Goal: Information Seeking & Learning: Learn about a topic

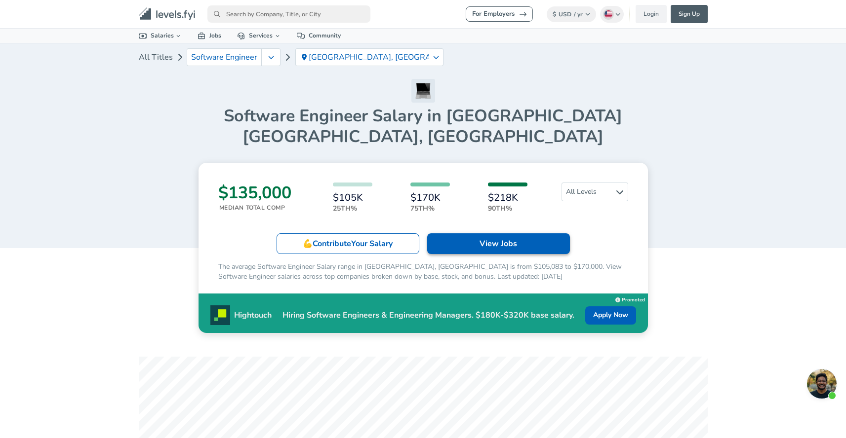
click at [454, 233] on link "View Jobs" at bounding box center [498, 243] width 143 height 21
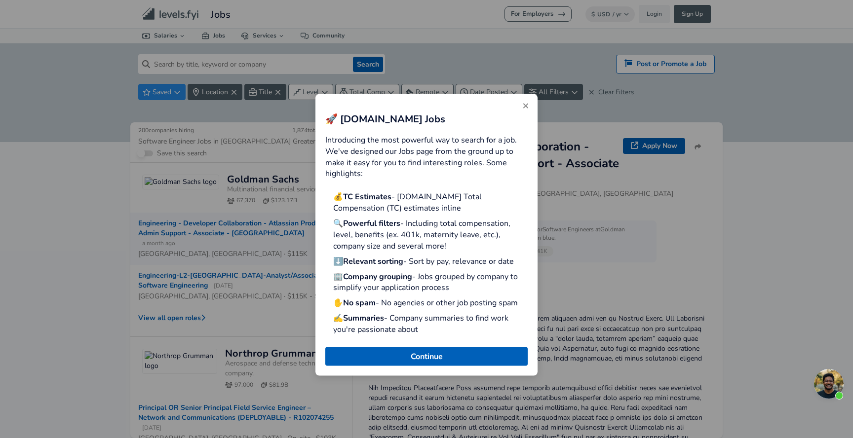
click at [527, 110] on icon "Close" at bounding box center [526, 106] width 8 height 8
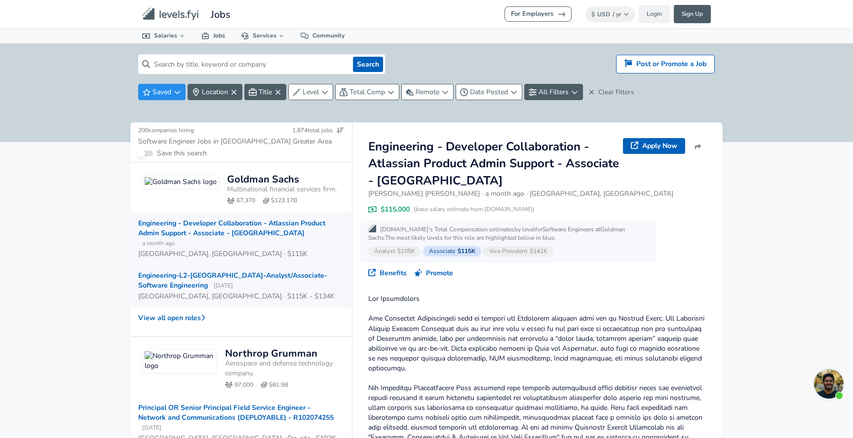
click at [269, 265] on div "Engineering-L2-[GEOGRAPHIC_DATA]-Analyst/Associate-Software Engineering [DATE] …" at bounding box center [241, 286] width 222 height 42
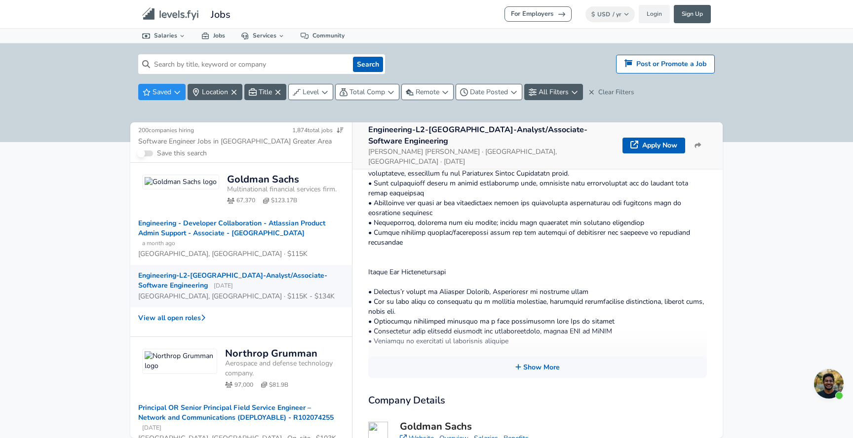
scroll to position [225, 0]
click at [519, 356] on button "Show More" at bounding box center [537, 366] width 339 height 21
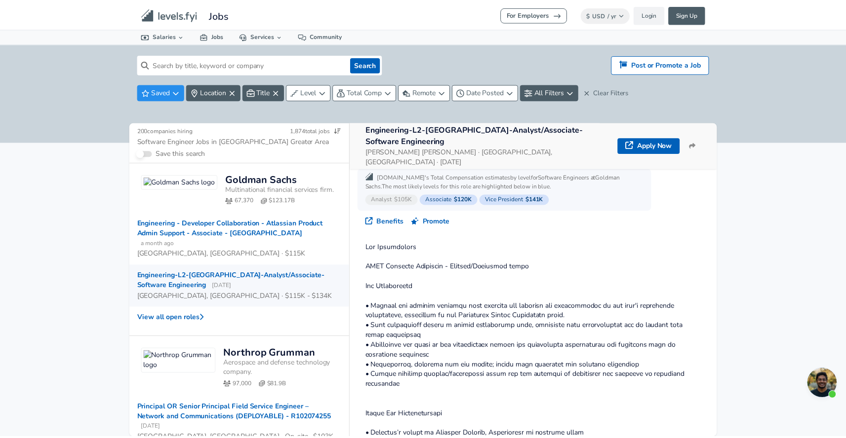
scroll to position [0, 0]
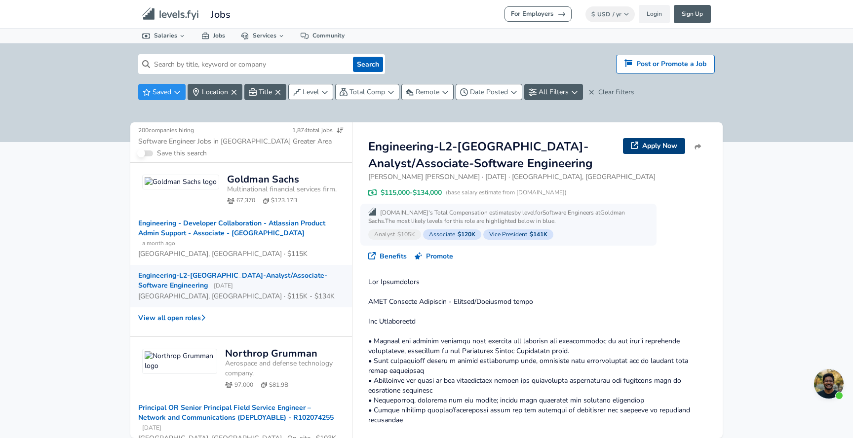
click at [649, 147] on link "Apply Now" at bounding box center [654, 146] width 62 height 16
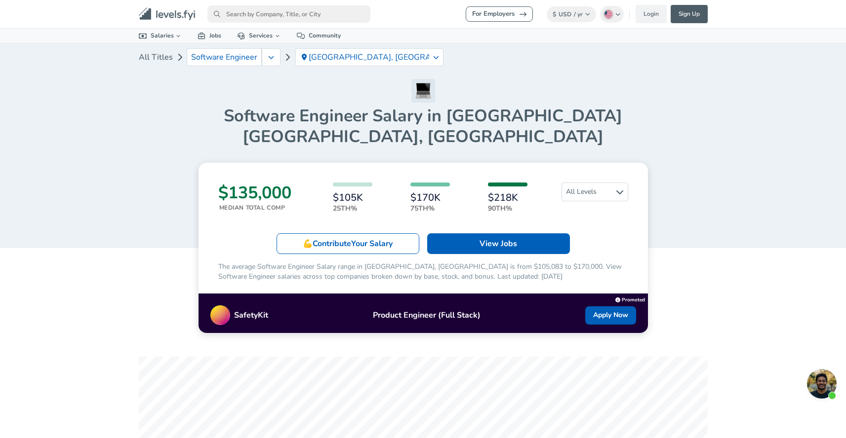
drag, startPoint x: 158, startPoint y: 23, endPoint x: -83, endPoint y: 29, distance: 240.9
click at [0, 29] on html "For Employers $ USD / yr Change English ([GEOGRAPHIC_DATA]) Change Login Sign U…" at bounding box center [423, 219] width 846 height 438
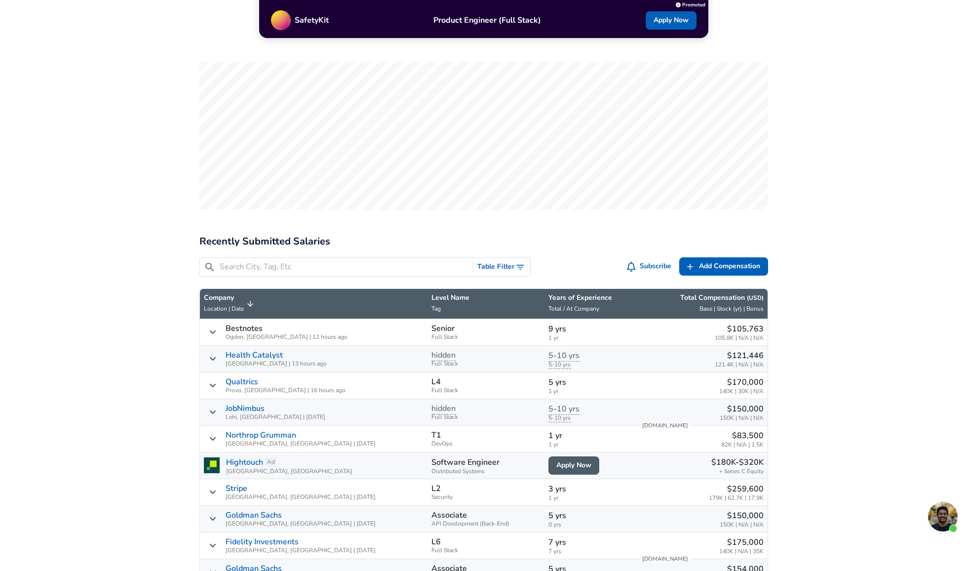
scroll to position [304, 0]
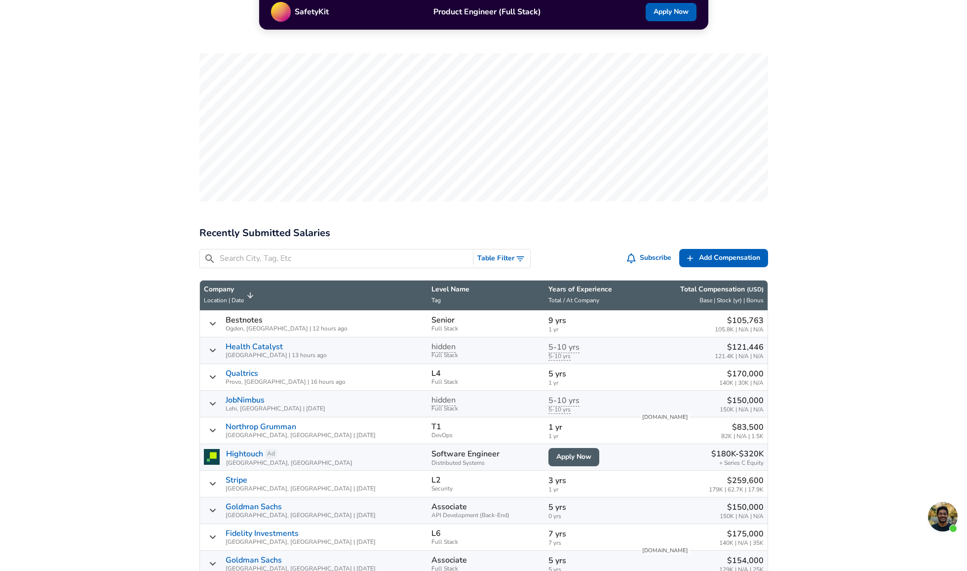
click at [517, 254] on icon "Toggle Search Filters" at bounding box center [520, 259] width 10 height 10
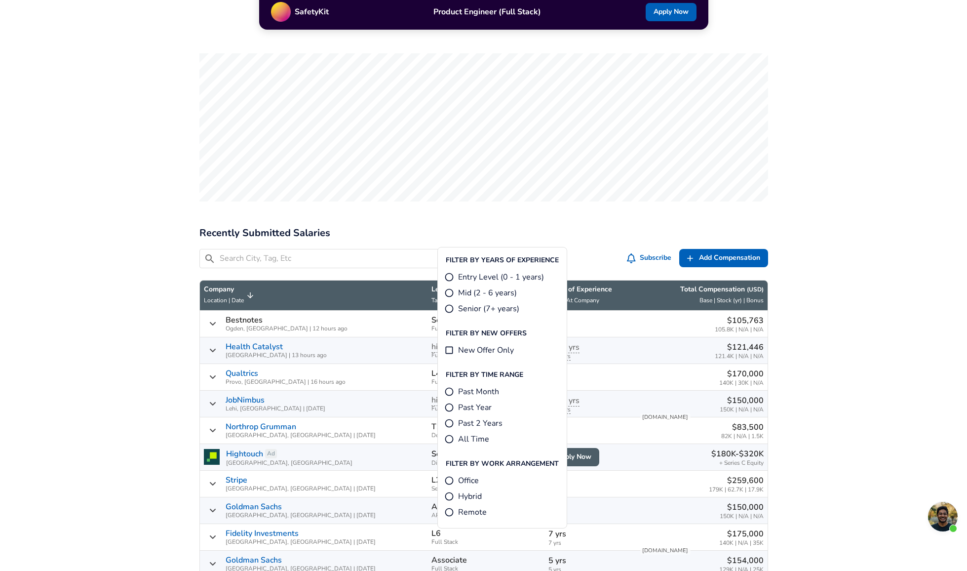
click at [581, 225] on h2 "Recently Submitted Salaries" at bounding box center [483, 233] width 569 height 16
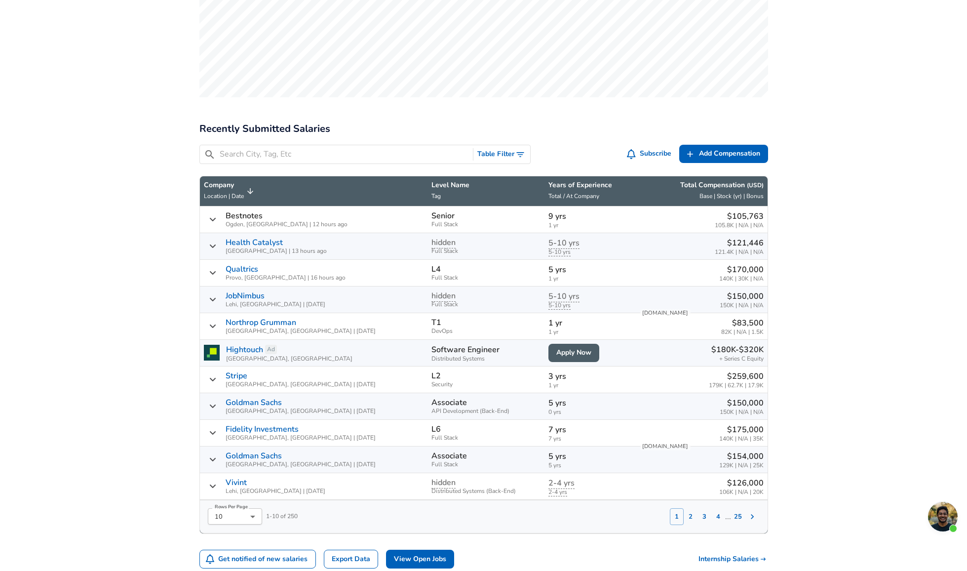
scroll to position [398, 0]
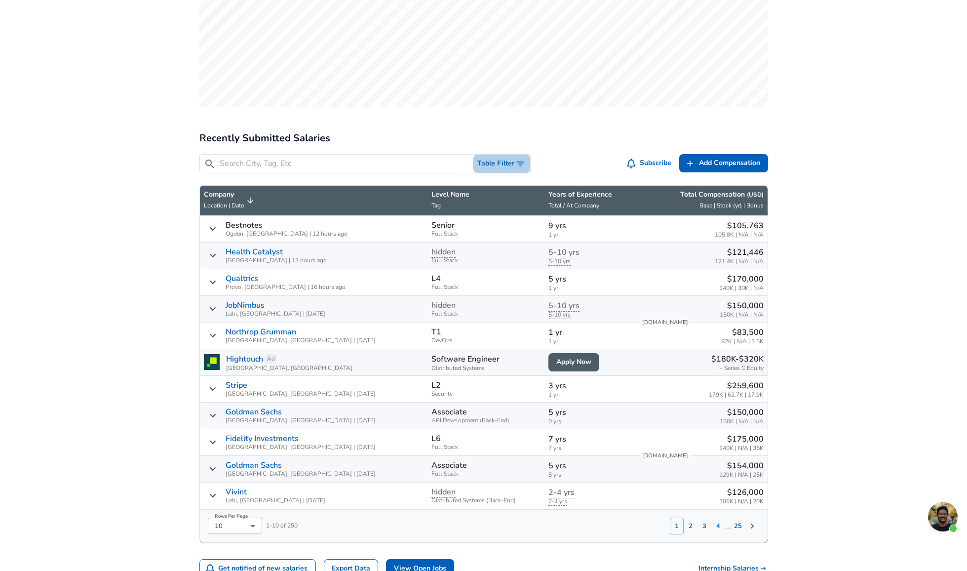
click at [500, 154] on button "Table Filter" at bounding box center [501, 163] width 57 height 18
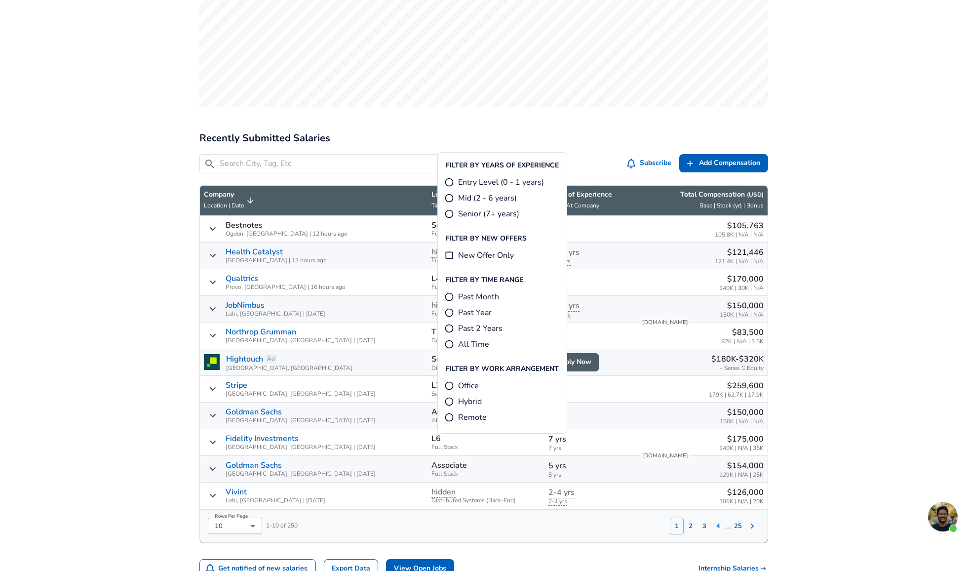
click at [447, 195] on input "Mid (2 - 6 years)" at bounding box center [449, 198] width 10 height 10
radio input "true"
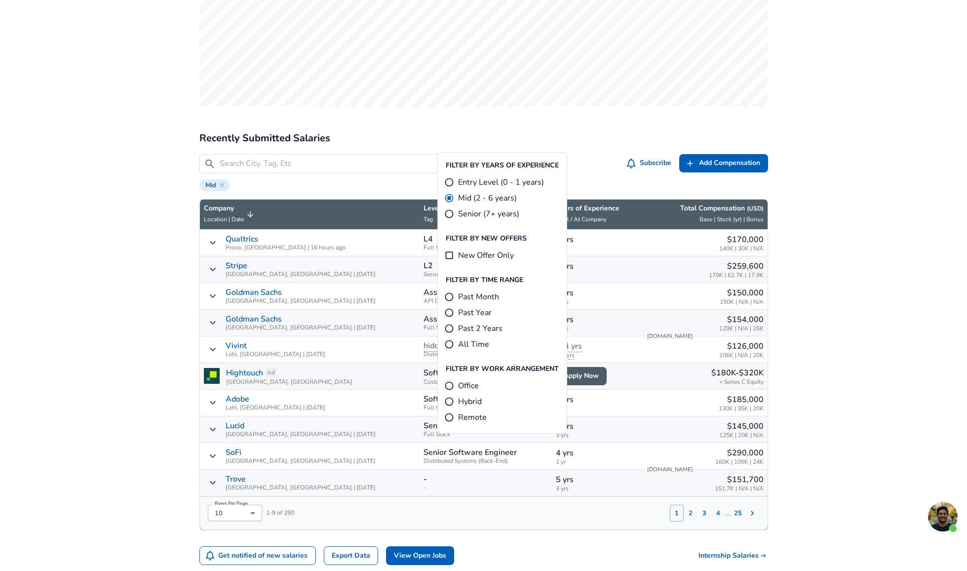
click at [576, 89] on div "$135,000 Median Total Comp $105K 25th% $170K 75th% $218K 90th% All Levels 💪 Con…" at bounding box center [484, 332] width 592 height 1134
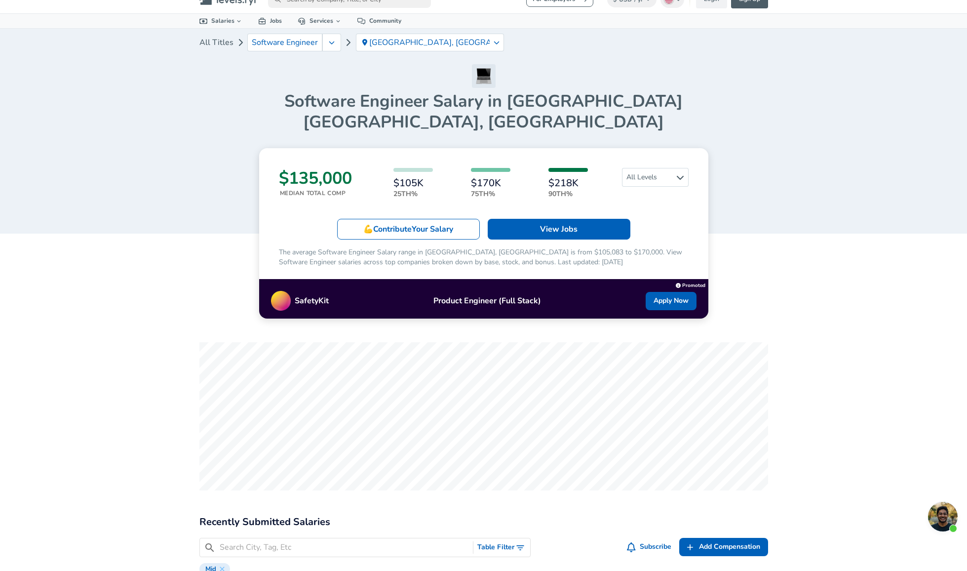
scroll to position [13, 0]
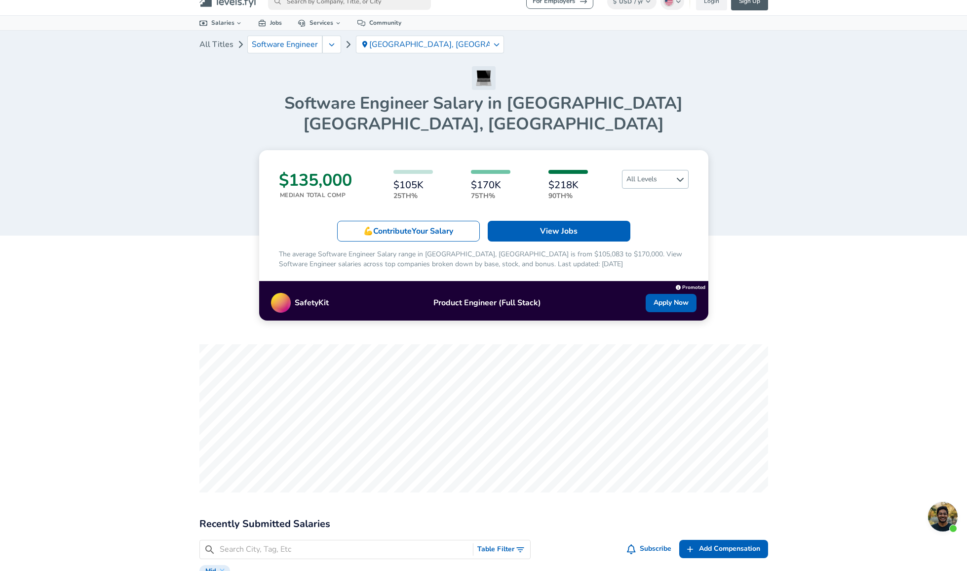
click at [646, 170] on span "All Levels" at bounding box center [655, 179] width 66 height 18
click at [616, 170] on div "$105K 25th% $170K 75th% $218K 90th%" at bounding box center [491, 185] width 254 height 31
click at [652, 170] on span "All Levels" at bounding box center [655, 179] width 66 height 18
click at [642, 190] on link "Entry Level" at bounding box center [647, 192] width 67 height 12
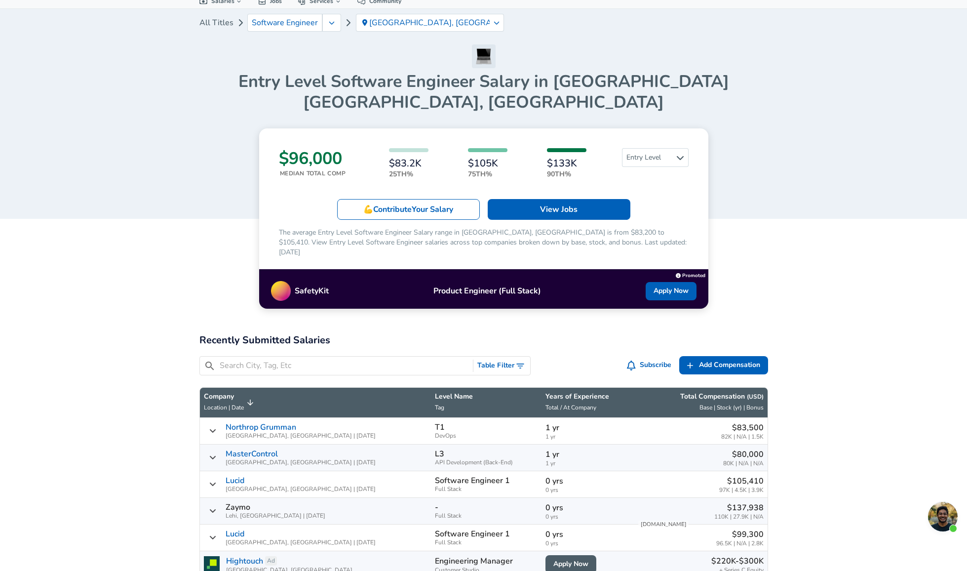
scroll to position [37, 0]
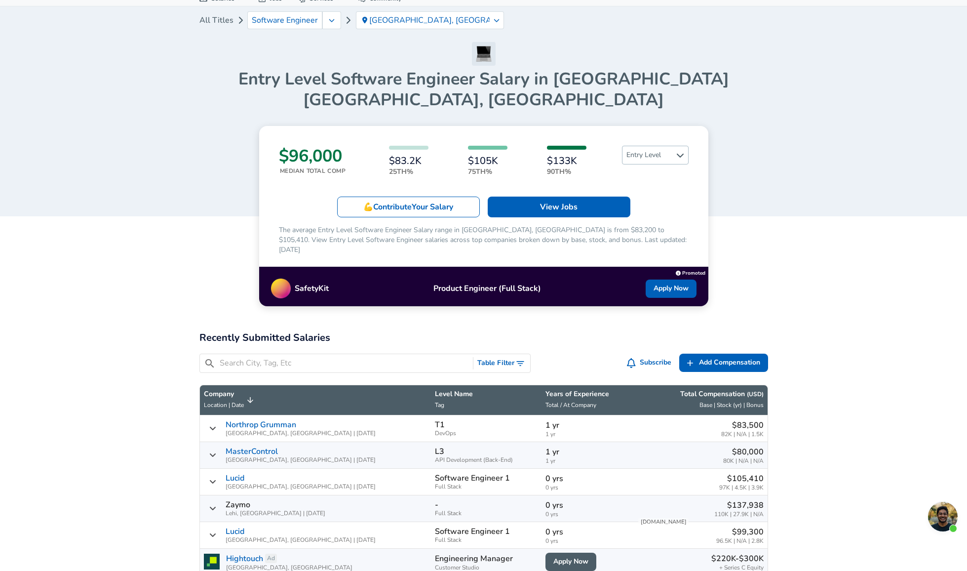
click at [653, 146] on span "Entry Level" at bounding box center [655, 155] width 66 height 18
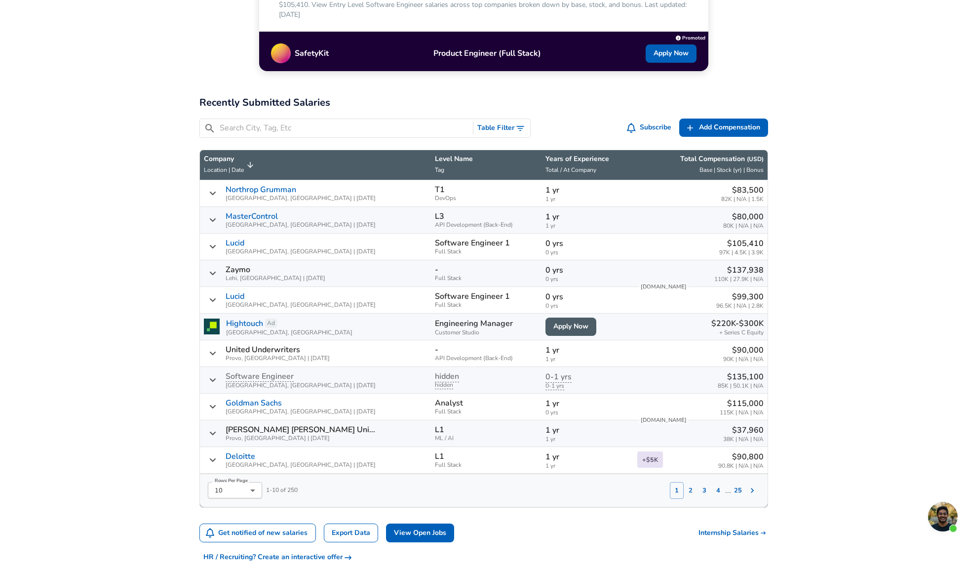
scroll to position [0, 0]
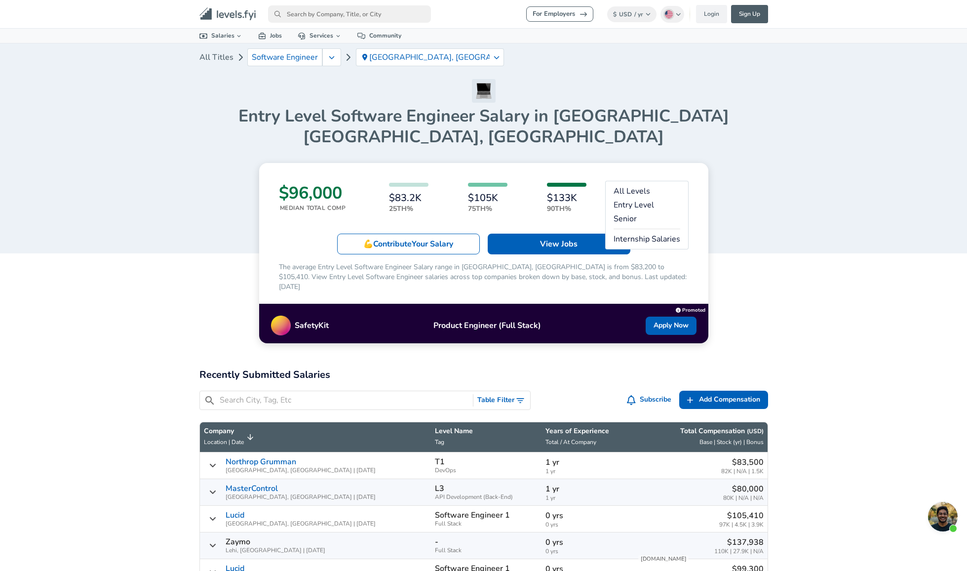
click at [702, 184] on div "$96,000 Median Total Comp $83.2K 25th% $105K 75th% $133K 90th% Entry Level 💪 Co…" at bounding box center [483, 253] width 449 height 180
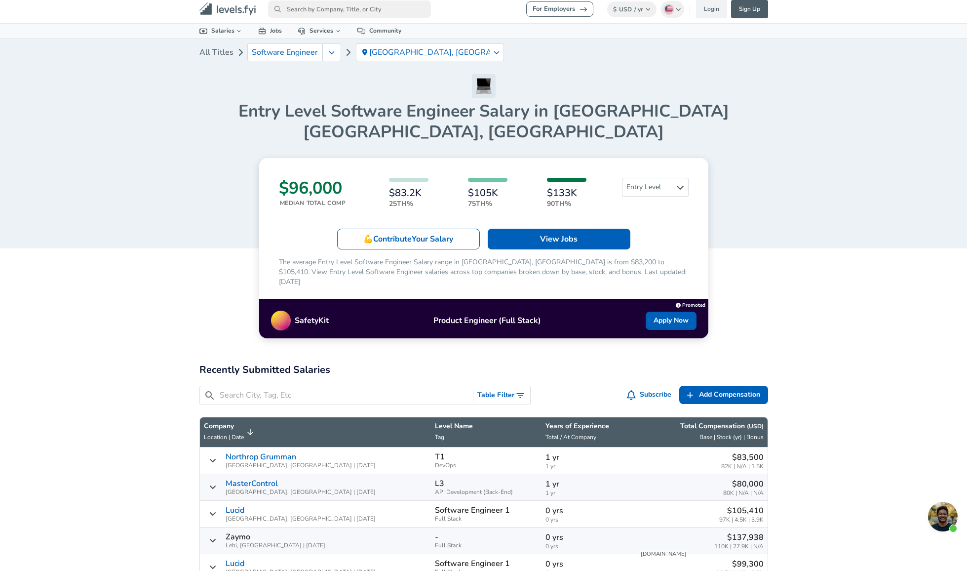
scroll to position [16, 0]
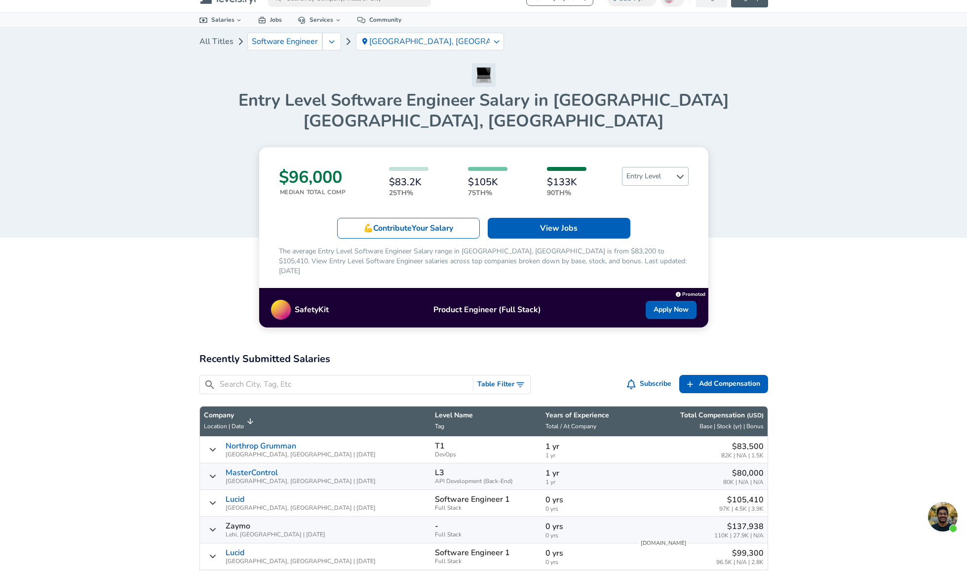
click at [662, 167] on span "Entry Level" at bounding box center [655, 176] width 66 height 18
click at [644, 172] on link "All Levels" at bounding box center [647, 175] width 67 height 12
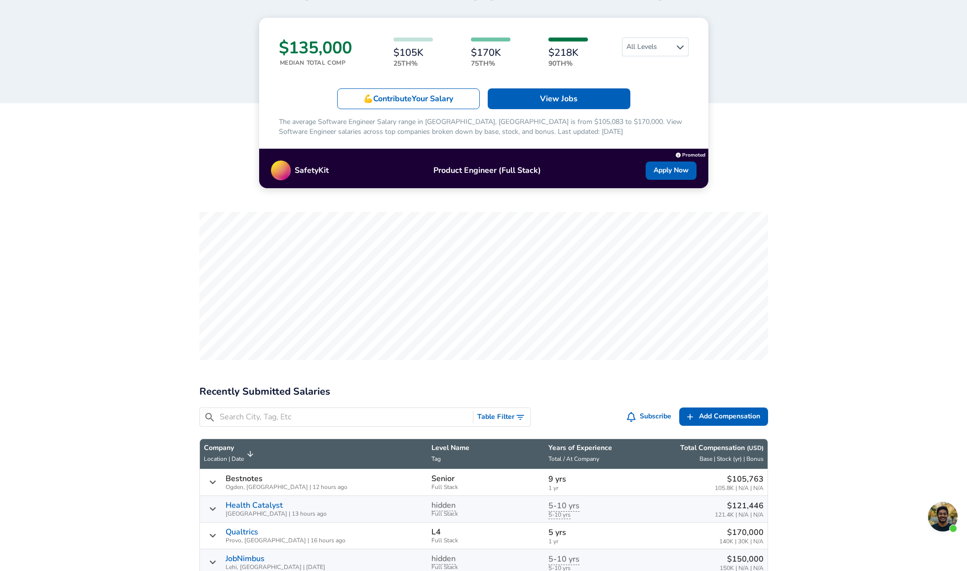
scroll to position [231, 0]
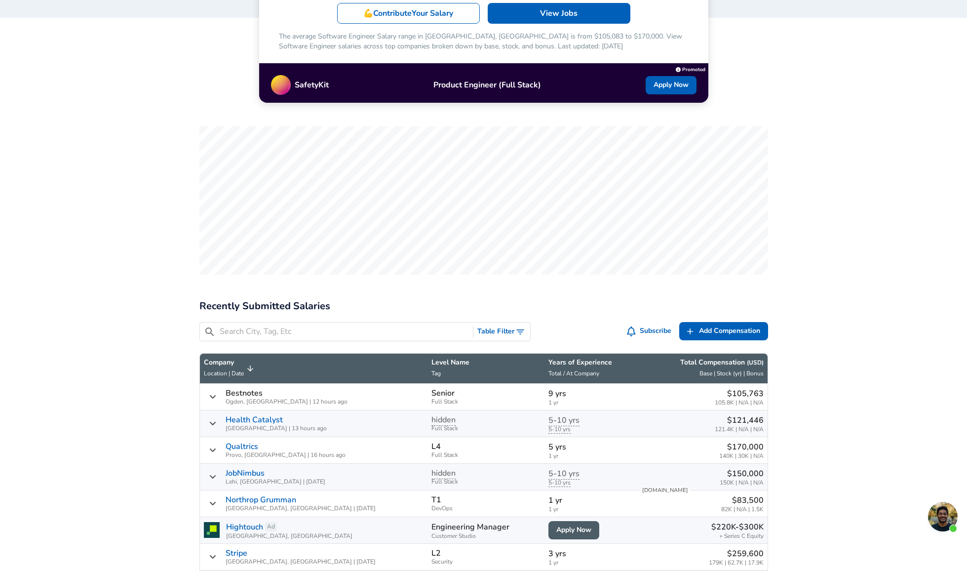
click at [493, 322] on button "Table Filter" at bounding box center [501, 331] width 57 height 18
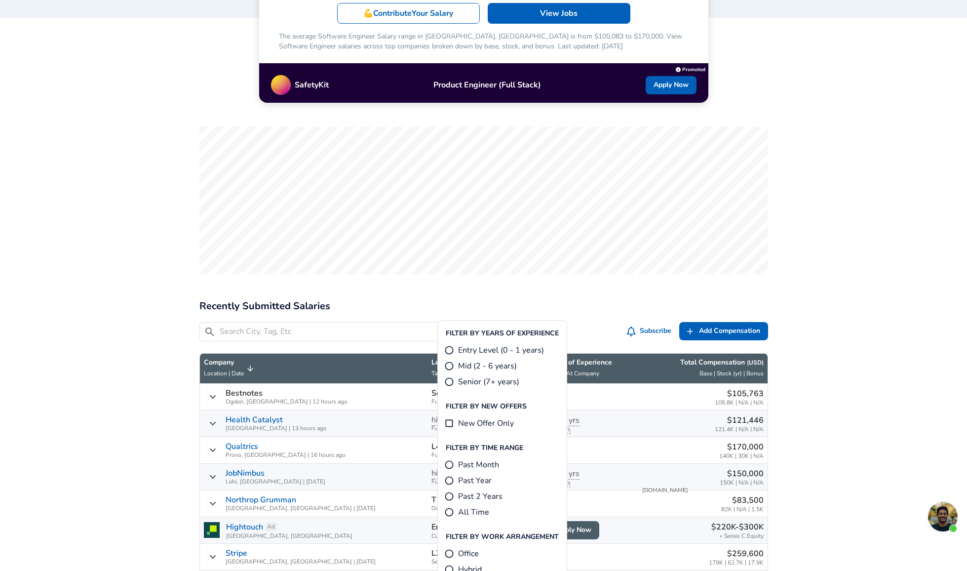
click at [486, 366] on span "Mid (2 - 6 years)" at bounding box center [487, 366] width 59 height 12
click at [454, 366] on input "Mid (2 - 6 years)" at bounding box center [449, 366] width 10 height 10
radio input "true"
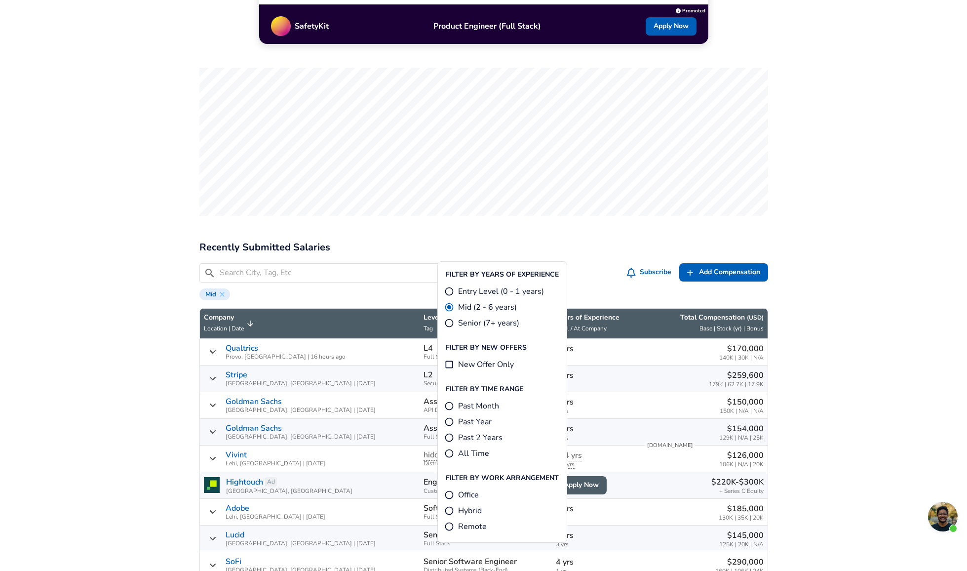
scroll to position [292, 0]
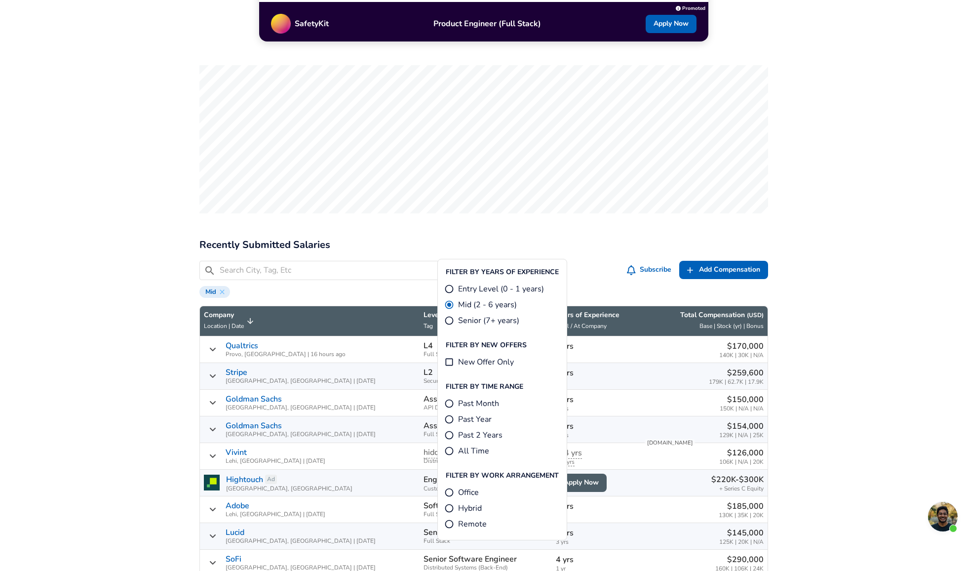
click at [468, 417] on span "Past Year" at bounding box center [475, 419] width 34 height 12
click at [454, 417] on input "Past Year" at bounding box center [449, 419] width 10 height 10
radio input "true"
click at [588, 261] on div "​ Table Filter Subscribe Add Add Comp Add Compensation" at bounding box center [483, 270] width 569 height 19
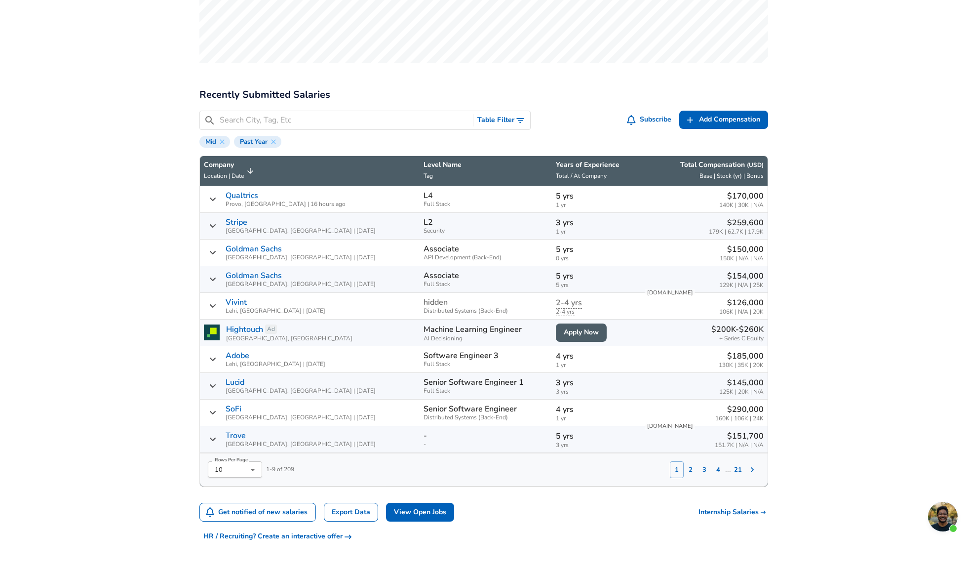
scroll to position [446, 0]
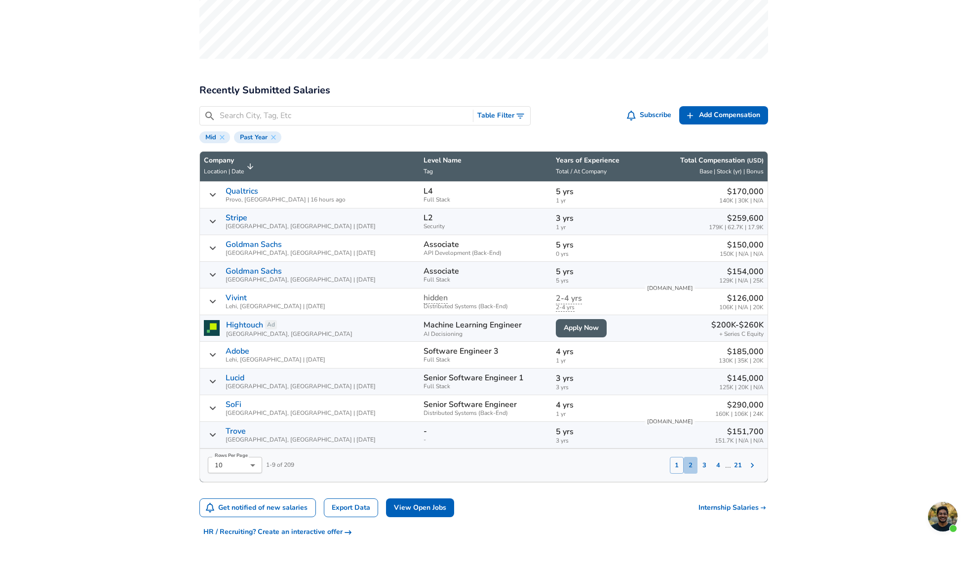
click at [693, 438] on button "2" at bounding box center [691, 465] width 14 height 17
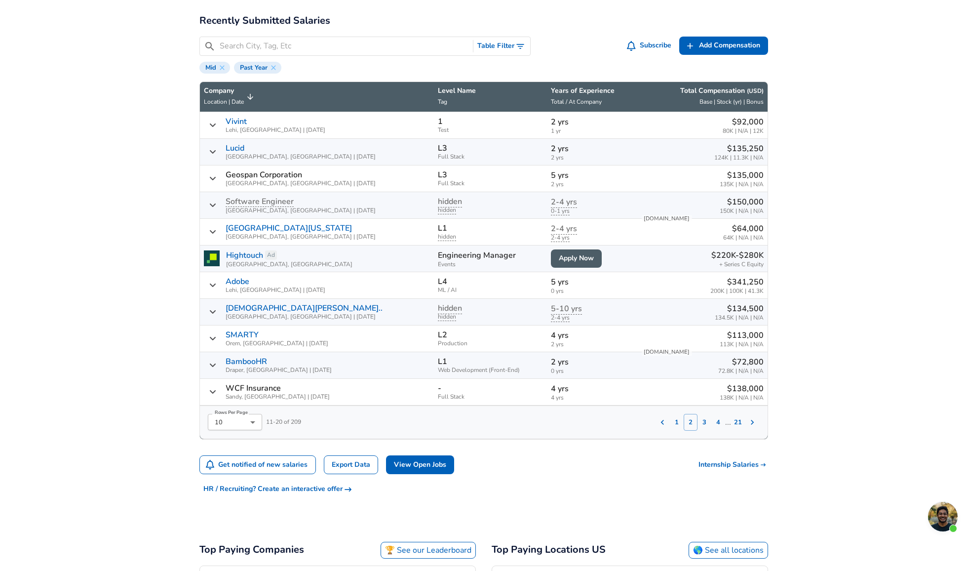
scroll to position [515, 0]
click at [704, 414] on button "3" at bounding box center [704, 422] width 14 height 17
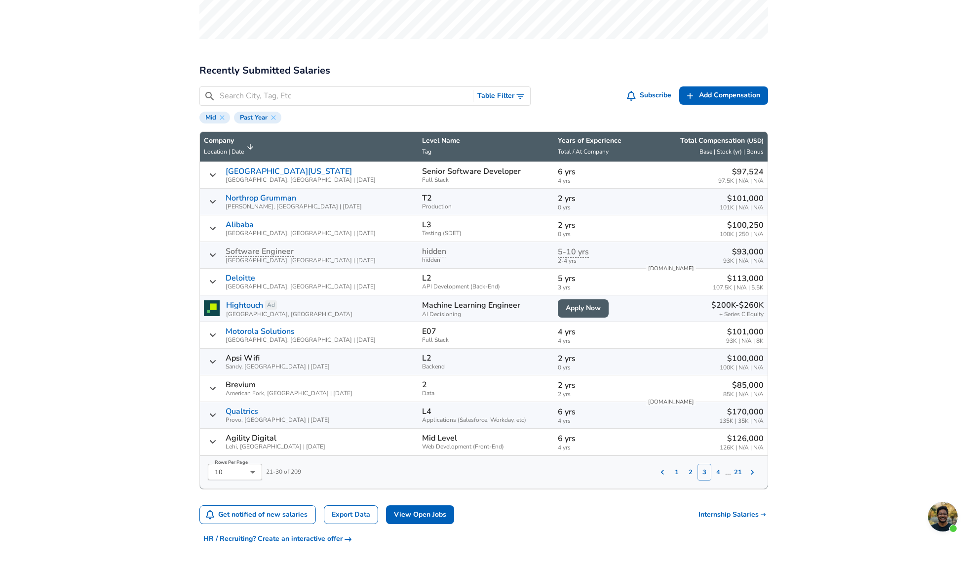
scroll to position [467, 0]
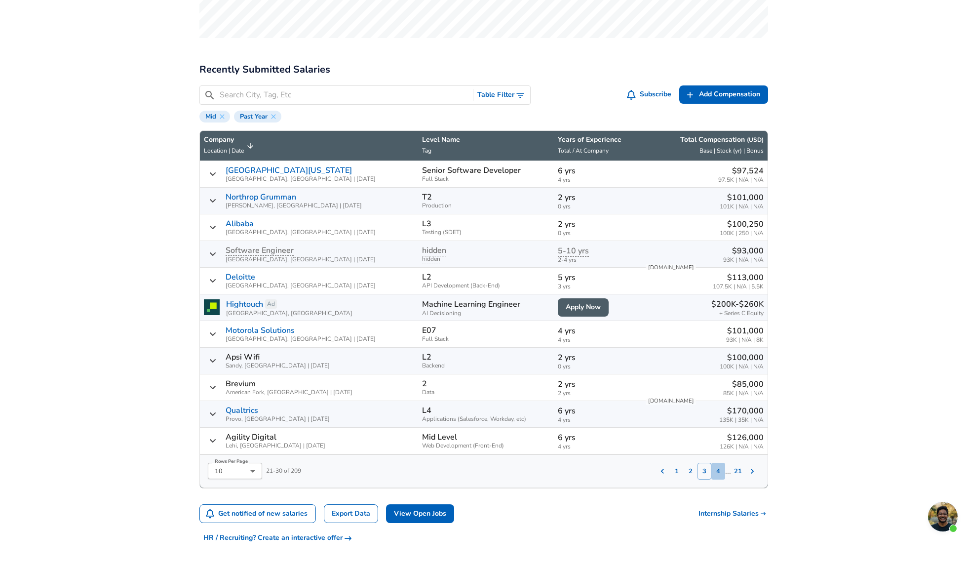
click at [718, 438] on button "4" at bounding box center [718, 471] width 14 height 17
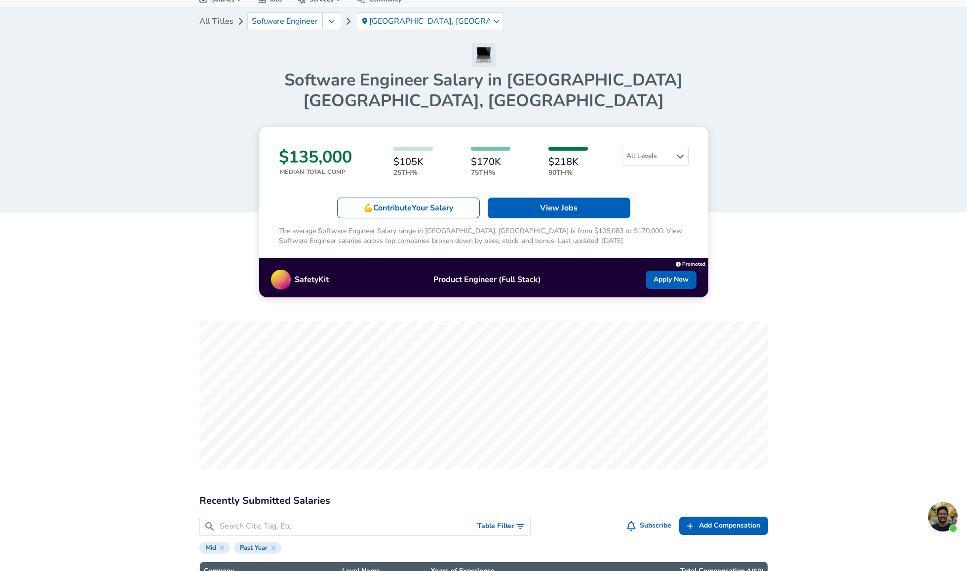
scroll to position [101, 0]
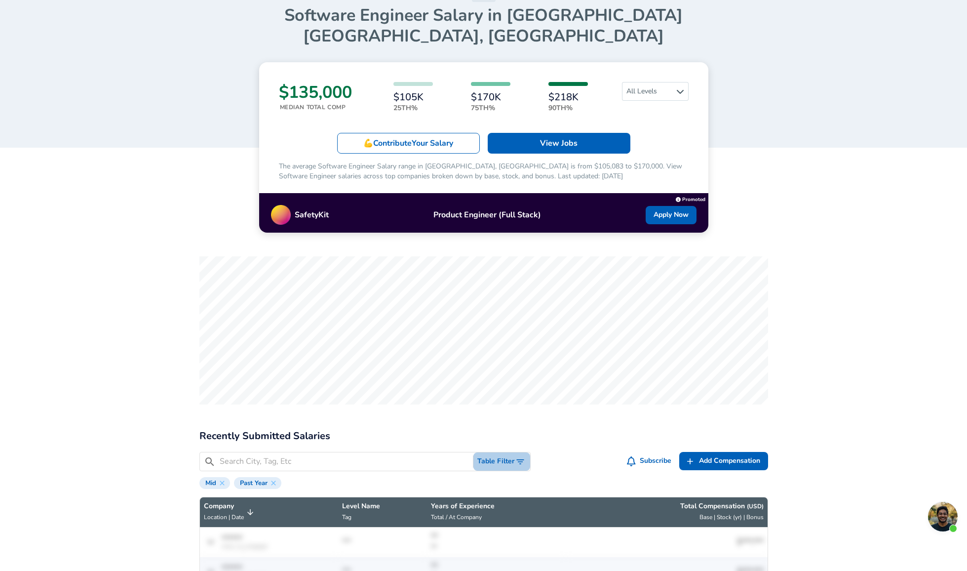
click at [514, 438] on button "Table Filter" at bounding box center [501, 461] width 57 height 18
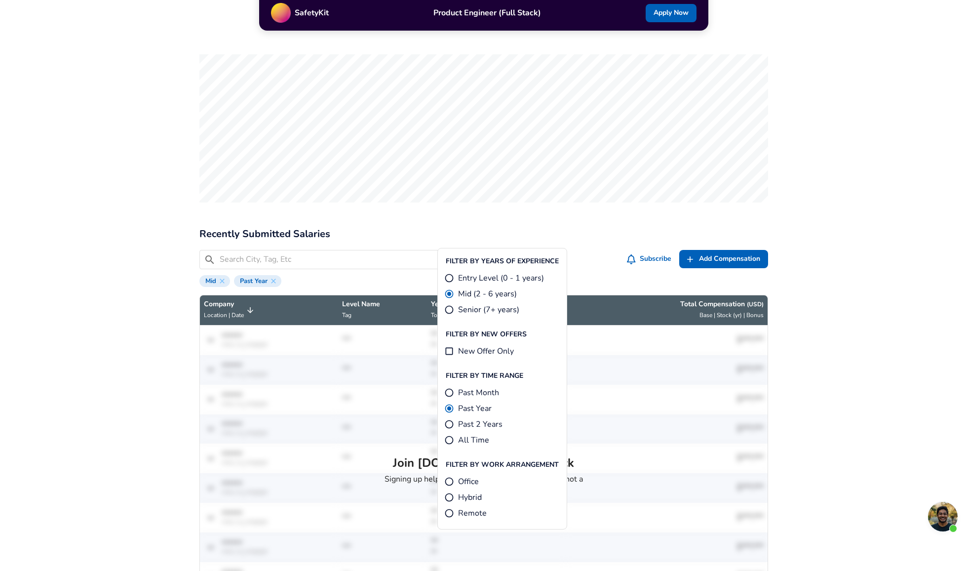
scroll to position [343, 0]
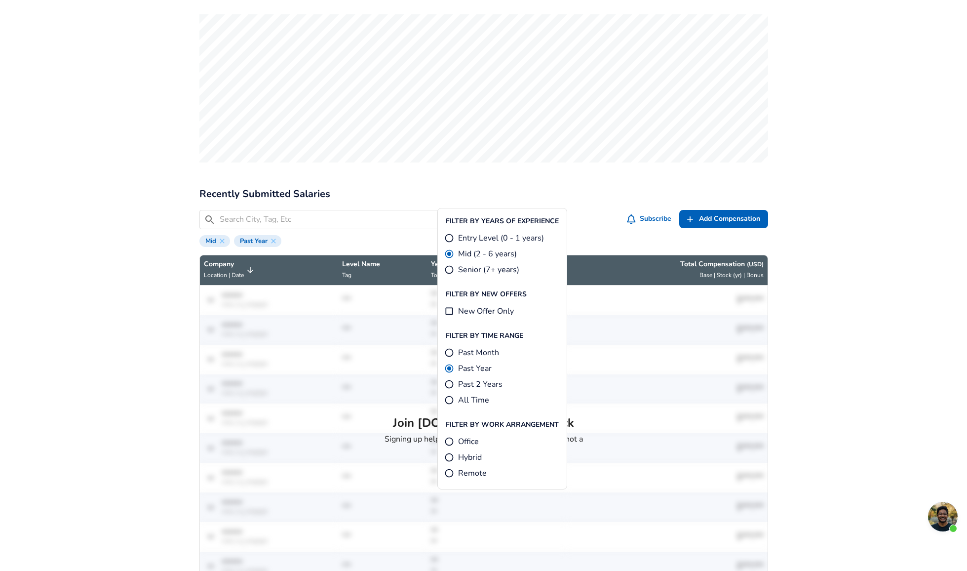
click at [451, 310] on input "New Offer Only" at bounding box center [449, 311] width 10 height 10
checkbox input "true"
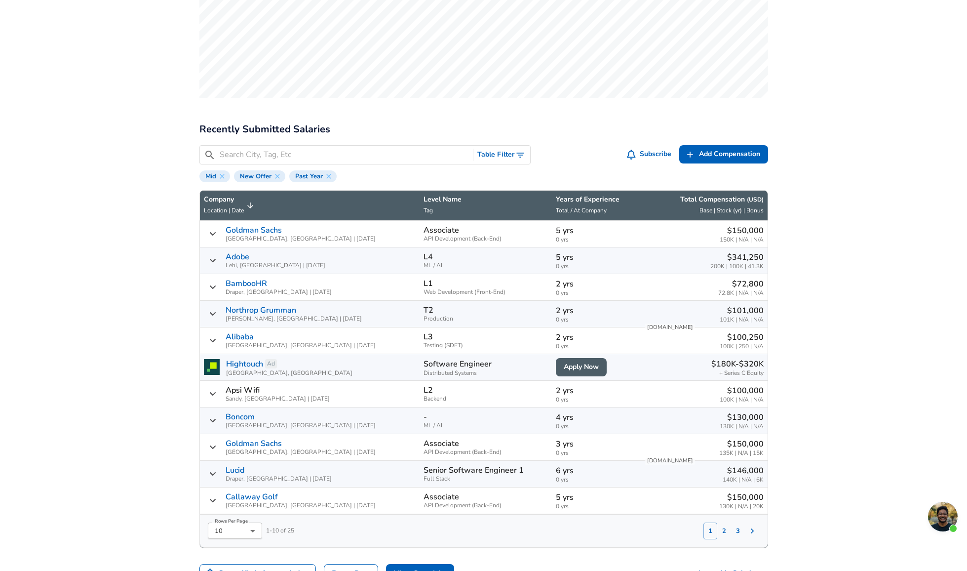
scroll to position [428, 0]
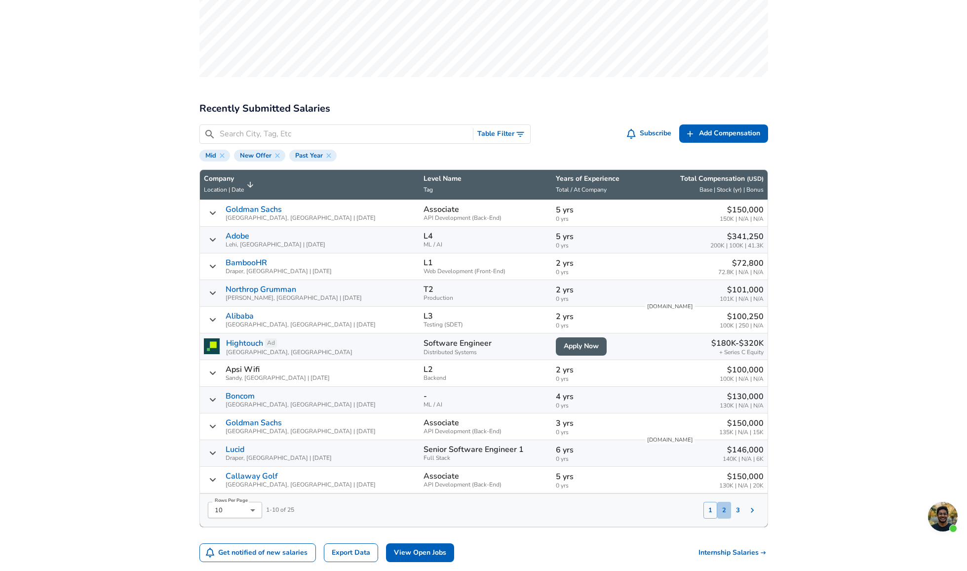
click at [726, 438] on button "2" at bounding box center [724, 510] width 14 height 17
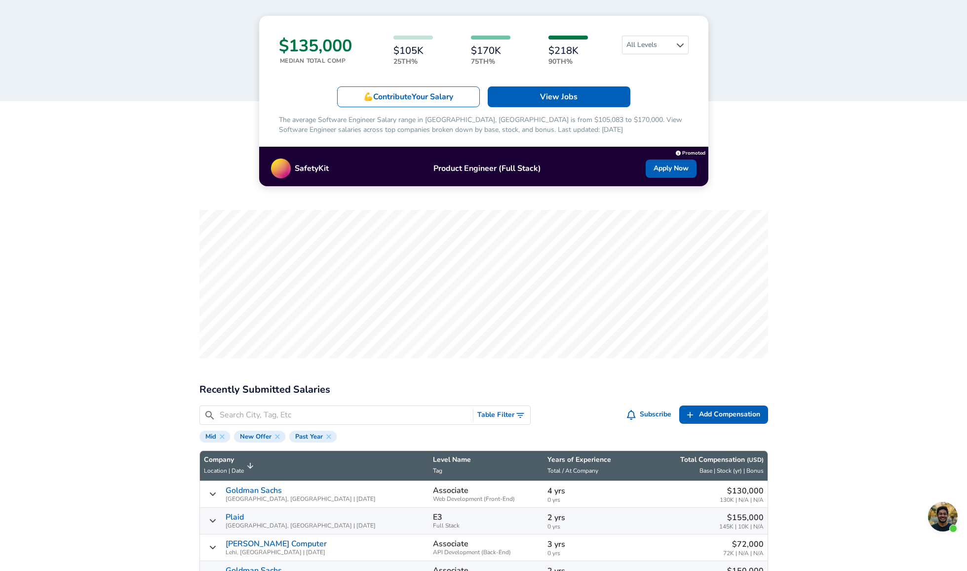
scroll to position [146, 0]
